Goal: Check status

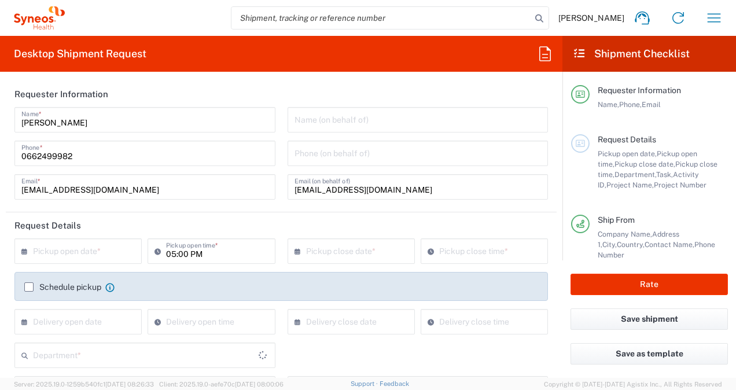
type input "7043192"
type input "3213"
type input "Envelope"
type input "[GEOGRAPHIC_DATA]"
type input "Novocure 7043192"
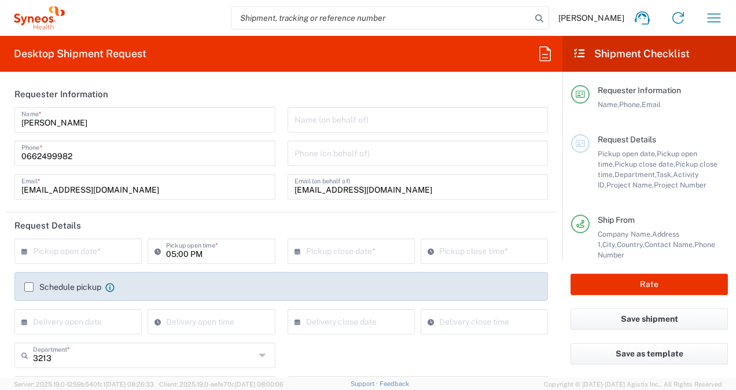
click at [321, 20] on input "search" at bounding box center [382, 18] width 300 height 22
type input "393100100711"
click at [544, 20] on icon at bounding box center [539, 18] width 16 height 16
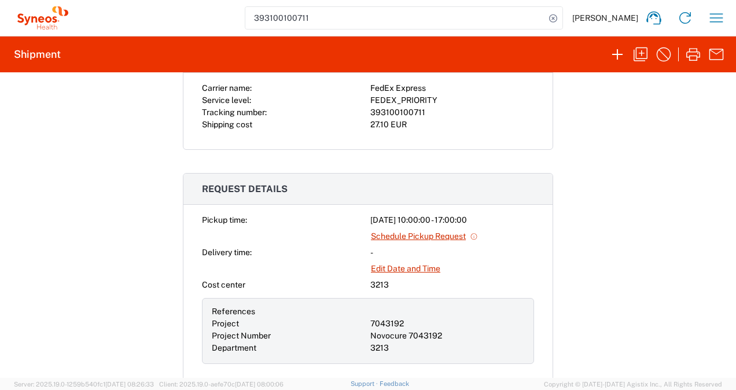
scroll to position [289, 0]
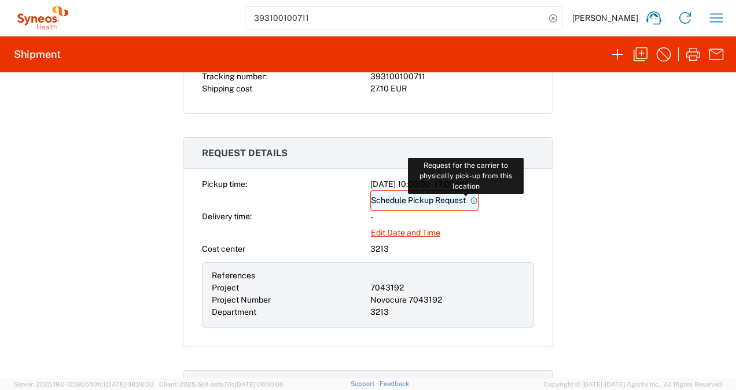
click at [472, 198] on icon at bounding box center [474, 201] width 8 height 8
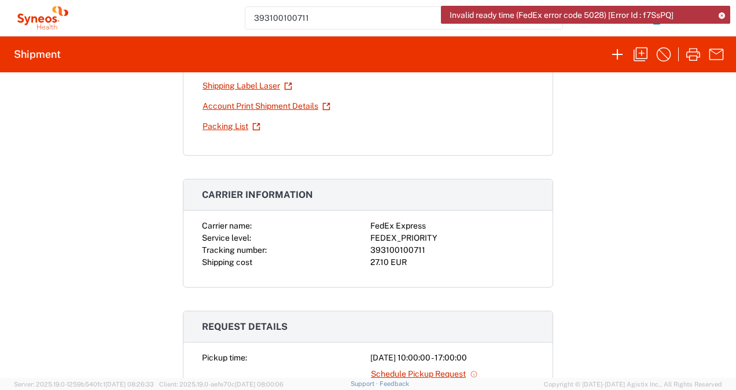
scroll to position [0, 0]
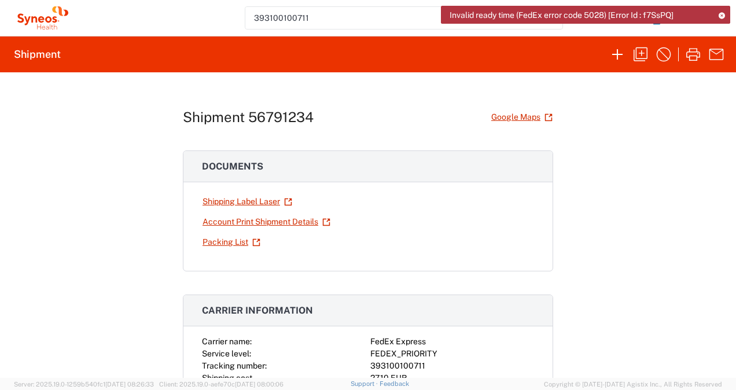
click at [721, 16] on icon at bounding box center [722, 15] width 8 height 6
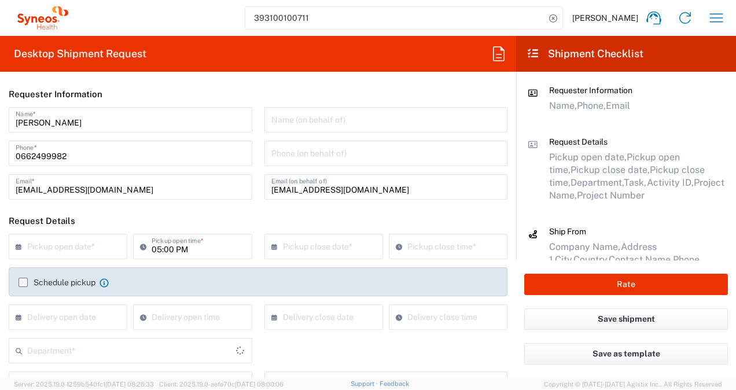
type input "7043192"
type input "3213"
type input "Envelope"
type input "Novocure 7043192"
click at [715, 20] on icon "button" at bounding box center [716, 18] width 19 height 19
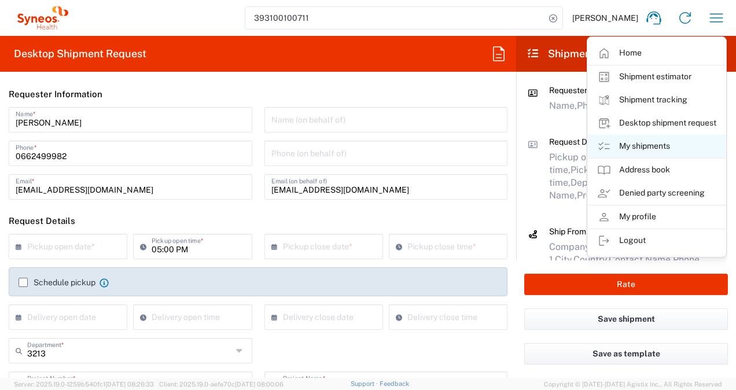
click at [637, 145] on link "My shipments" at bounding box center [657, 146] width 138 height 23
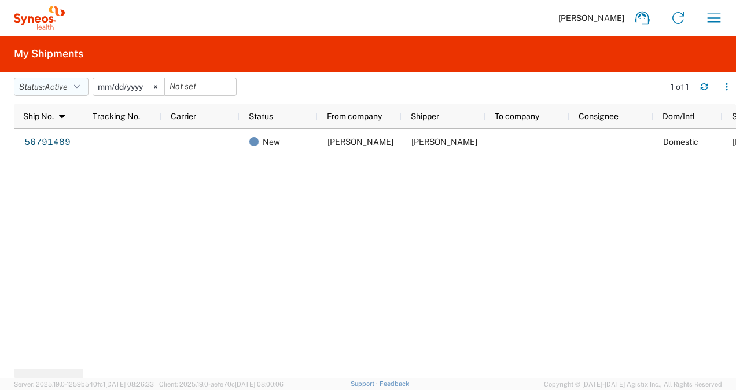
click at [80, 90] on icon "button" at bounding box center [77, 87] width 6 height 8
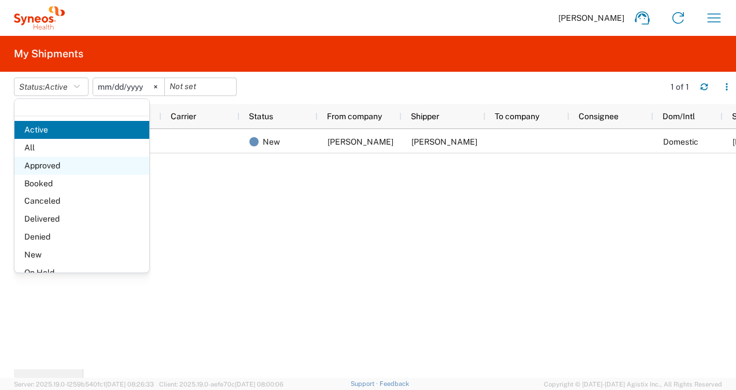
click at [60, 169] on span "Approved" at bounding box center [81, 166] width 135 height 18
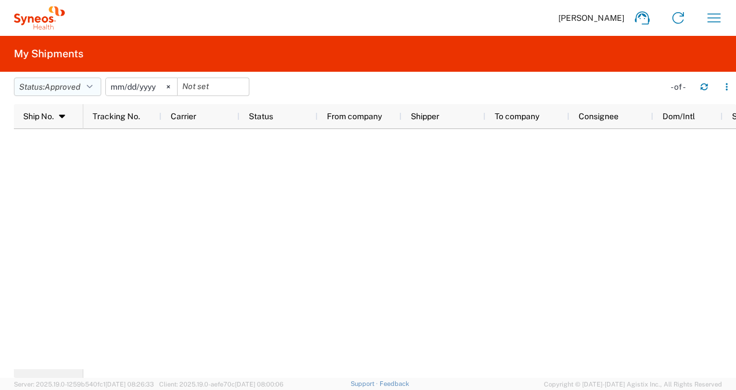
click at [93, 88] on icon "button" at bounding box center [90, 87] width 6 height 8
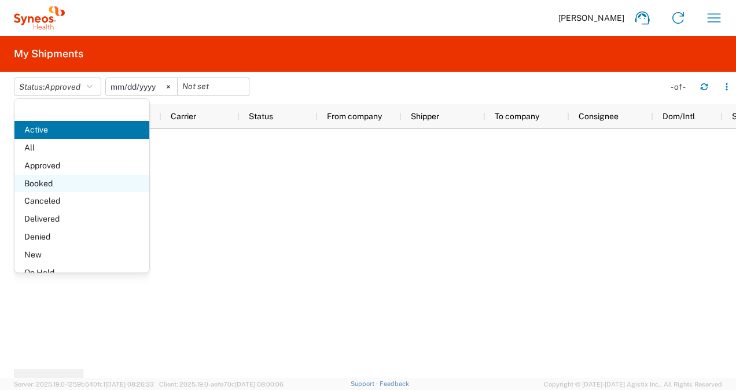
click at [61, 186] on span "Booked" at bounding box center [81, 184] width 135 height 18
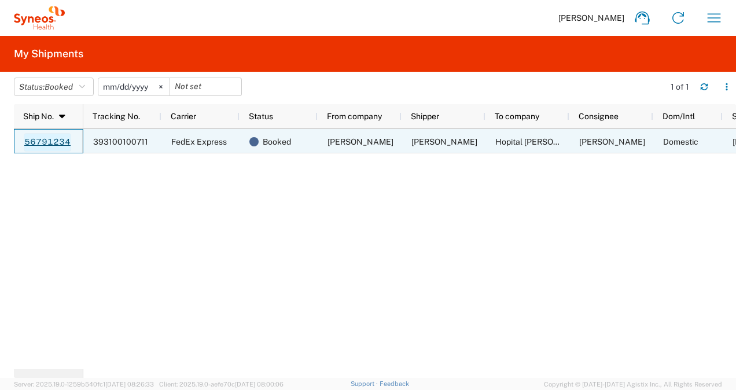
click at [41, 140] on link "56791234" at bounding box center [47, 142] width 47 height 19
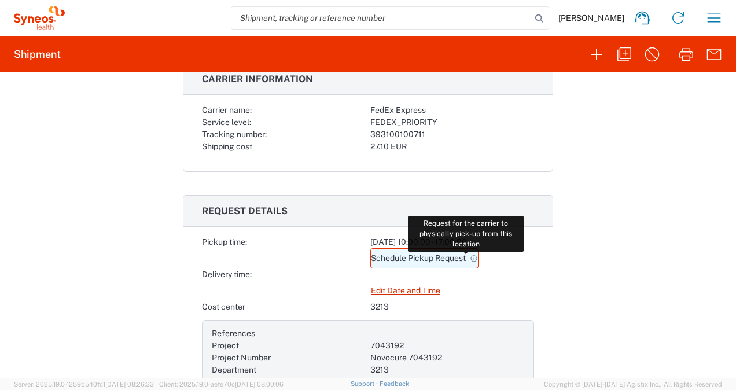
click at [470, 257] on icon at bounding box center [474, 259] width 8 height 8
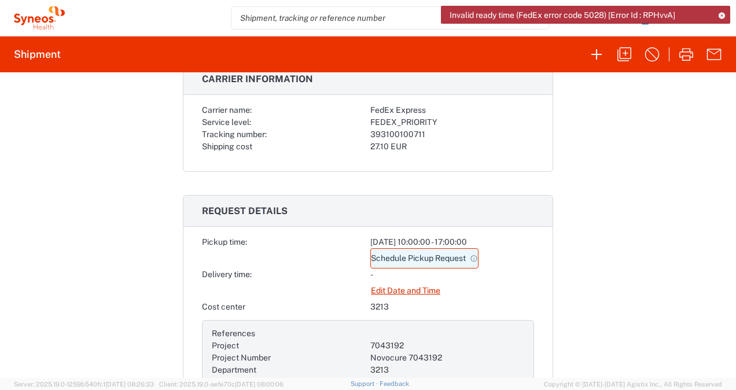
click at [379, 253] on link "Schedule Pickup Request" at bounding box center [424, 258] width 108 height 20
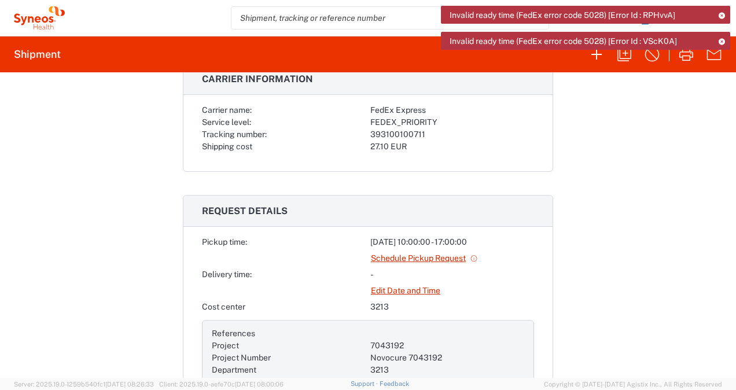
click at [722, 39] on icon at bounding box center [722, 41] width 8 height 6
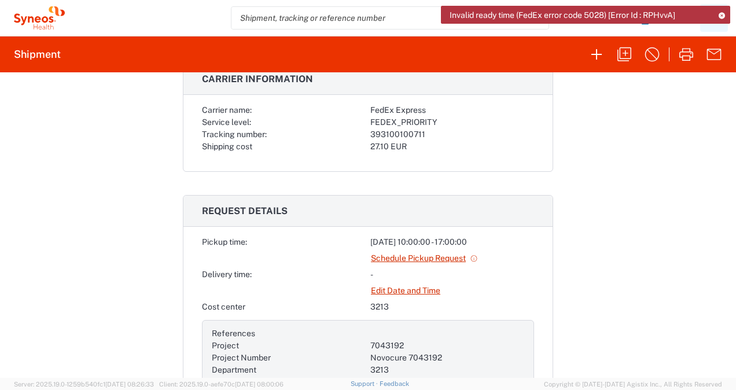
click at [722, 14] on icon at bounding box center [722, 15] width 8 height 6
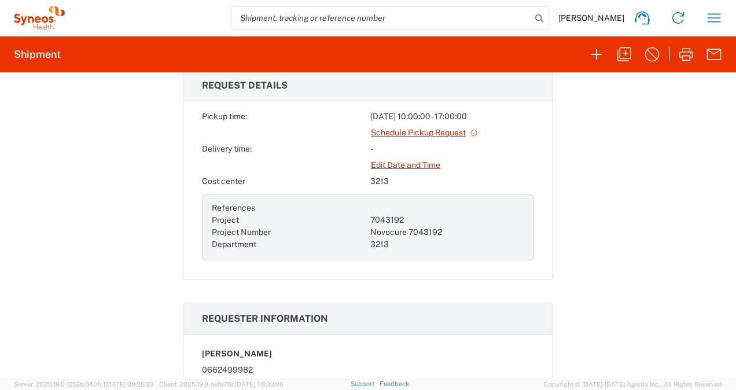
scroll to position [463, 0]
